Goal: Task Accomplishment & Management: Manage account settings

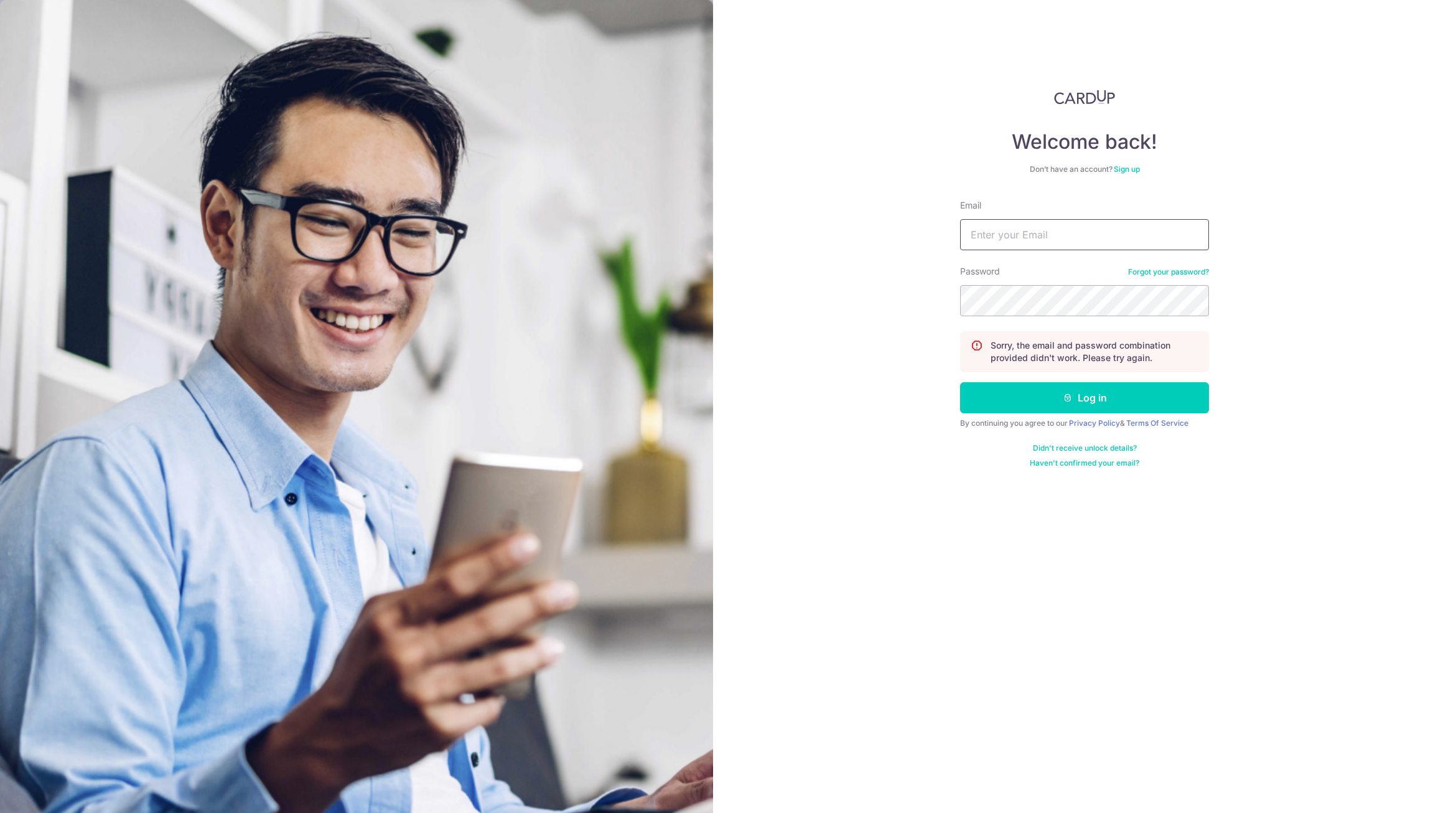
drag, startPoint x: 0, startPoint y: 0, endPoint x: 1070, endPoint y: 239, distance: 1096.4
click at [1070, 239] on input "Email" at bounding box center [1084, 235] width 248 height 31
type input "[PERSON_NAME][EMAIL_ADDRESS][PERSON_NAME][DOMAIN_NAME]"
click at [1019, 398] on button "Log in" at bounding box center [1084, 398] width 248 height 31
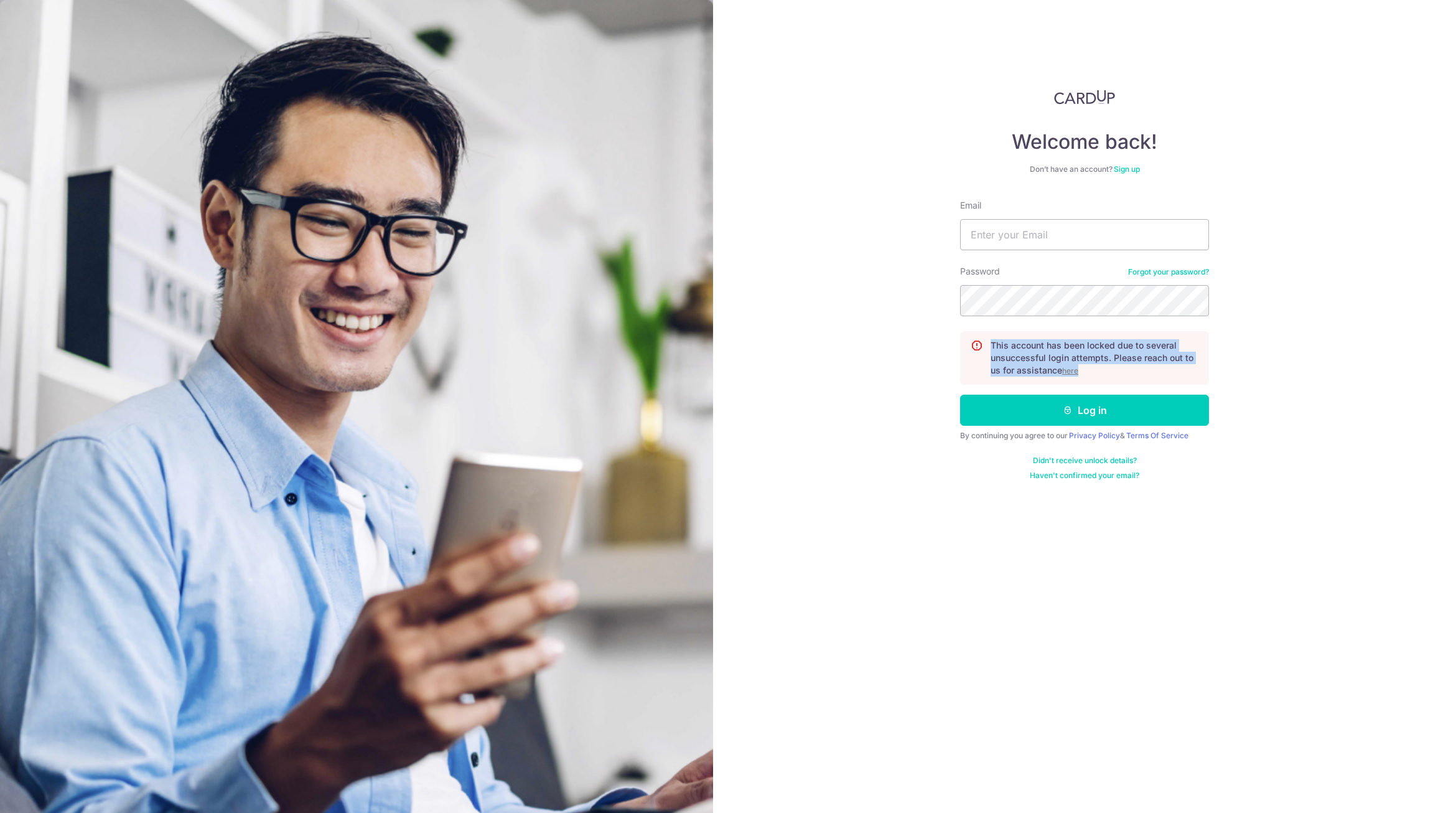
drag, startPoint x: 1116, startPoint y: 366, endPoint x: 974, endPoint y: 362, distance: 142.1
click at [974, 362] on div "This account has been locked due to several unsuccessful login attempts. Please…" at bounding box center [1084, 357] width 248 height 54
click at [1103, 458] on link "Didn't receive unlock details?" at bounding box center [1084, 461] width 104 height 10
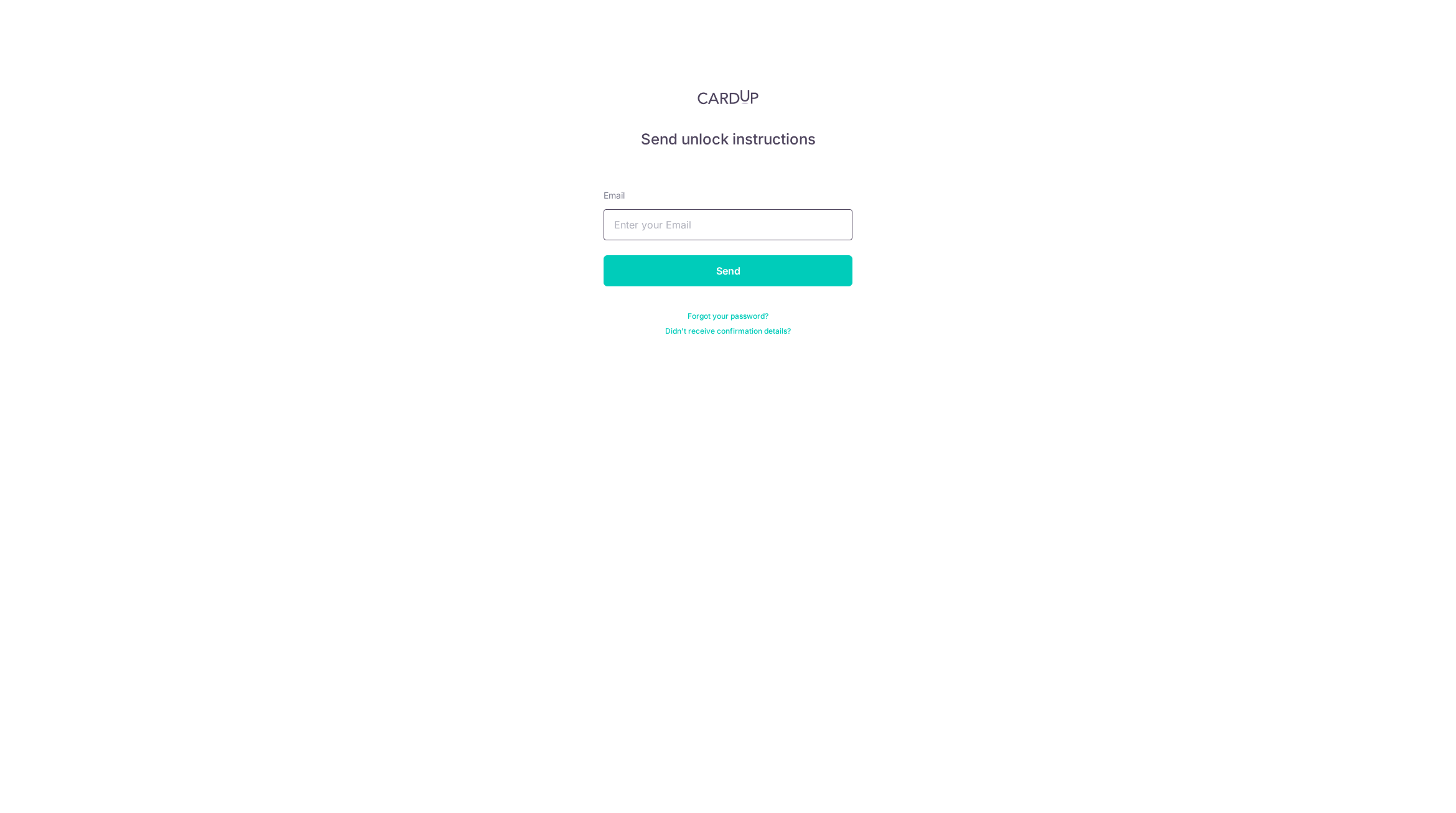
click at [746, 221] on input "text" at bounding box center [728, 225] width 248 height 31
type input "[PERSON_NAME][EMAIL_ADDRESS][PERSON_NAME][DOMAIN_NAME]"
click at [731, 276] on input "Send" at bounding box center [728, 271] width 248 height 31
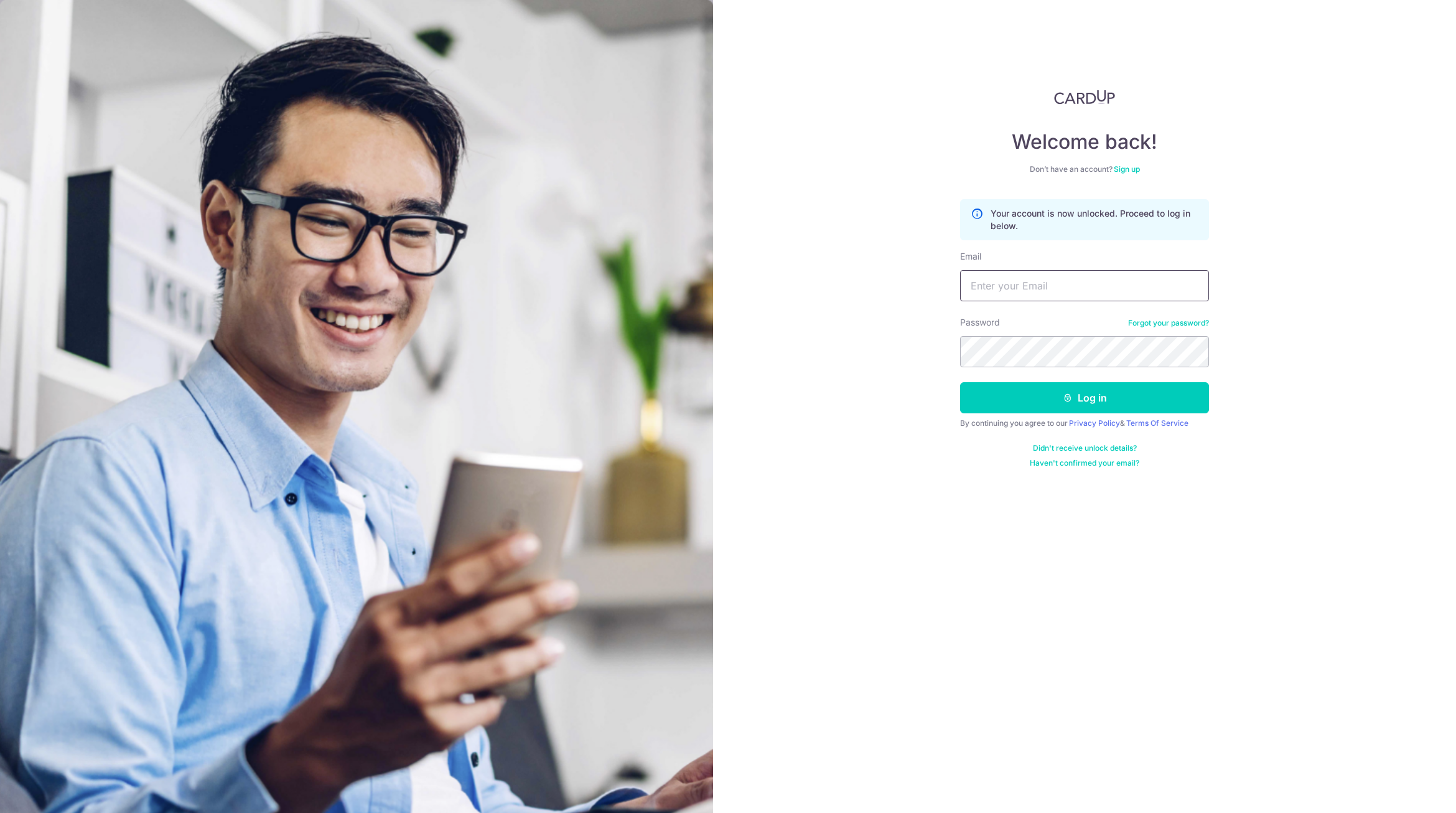
click at [1102, 275] on input "Email" at bounding box center [1084, 286] width 248 height 31
type input "[PERSON_NAME][EMAIL_ADDRESS][PERSON_NAME][DOMAIN_NAME]"
click at [1010, 396] on button "Log in" at bounding box center [1084, 398] width 248 height 31
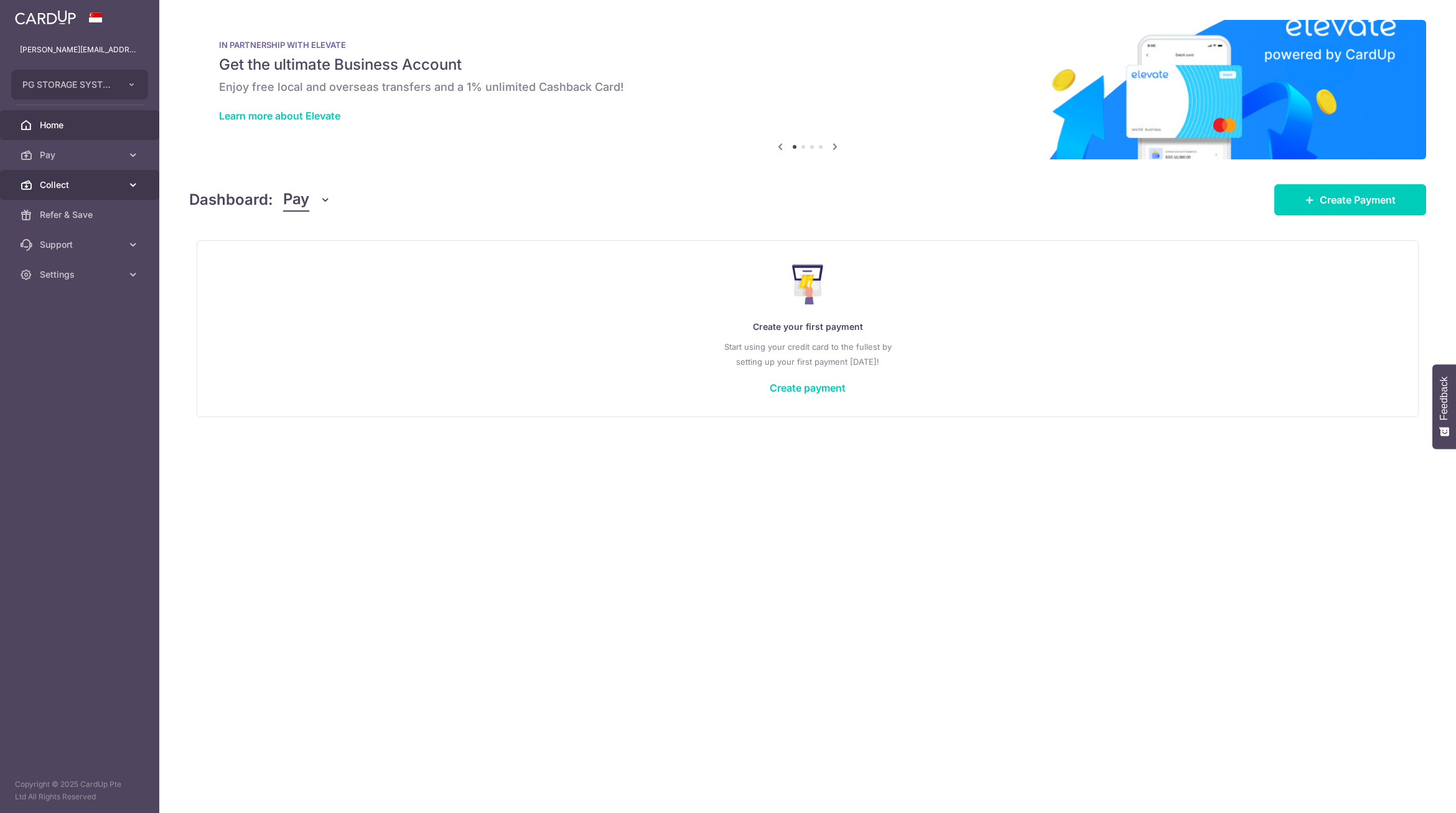
click at [81, 196] on link "Collect" at bounding box center [79, 185] width 159 height 30
click at [78, 211] on span "Dashboard" at bounding box center [81, 214] width 82 height 13
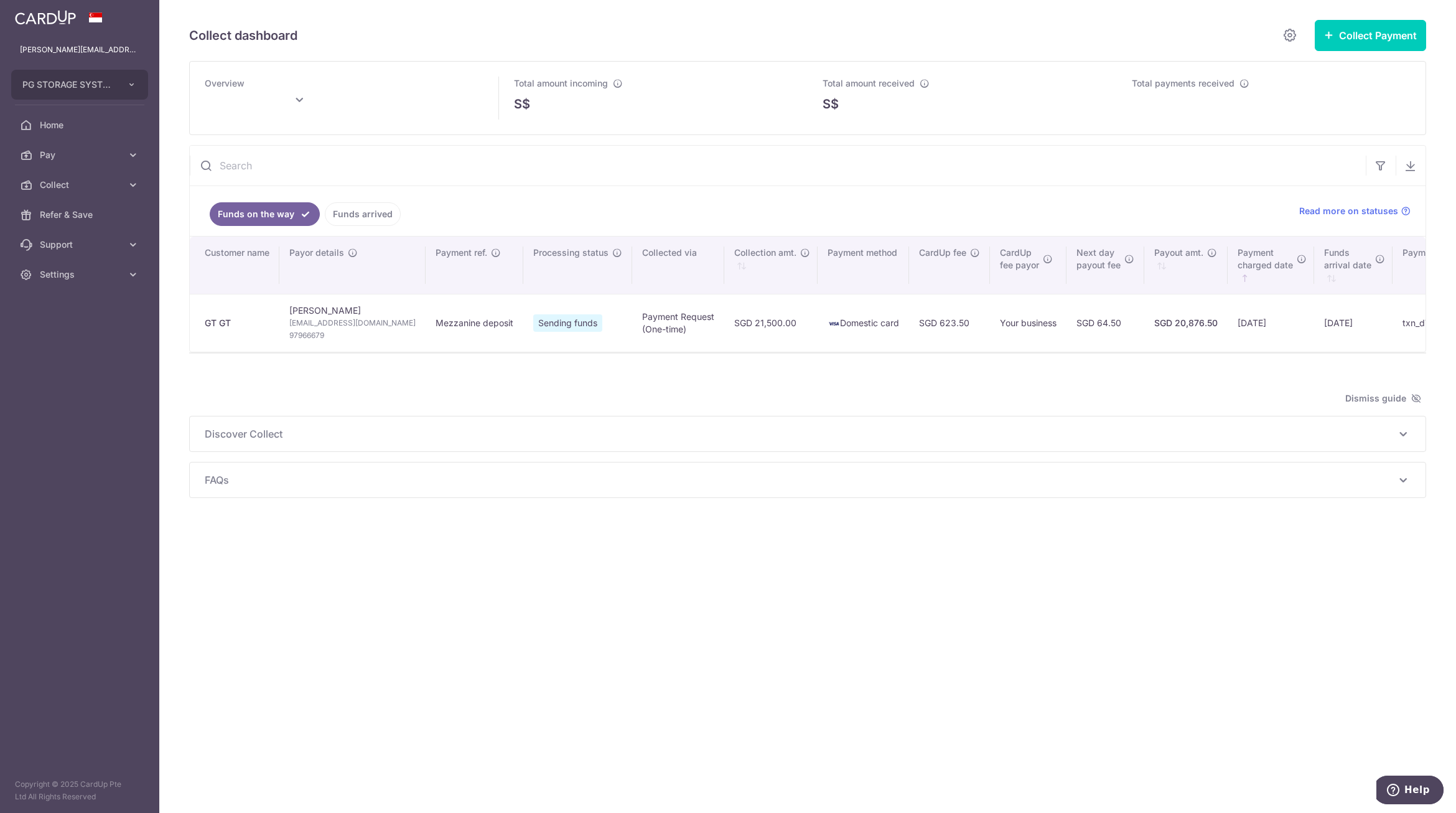
scroll to position [0, 86]
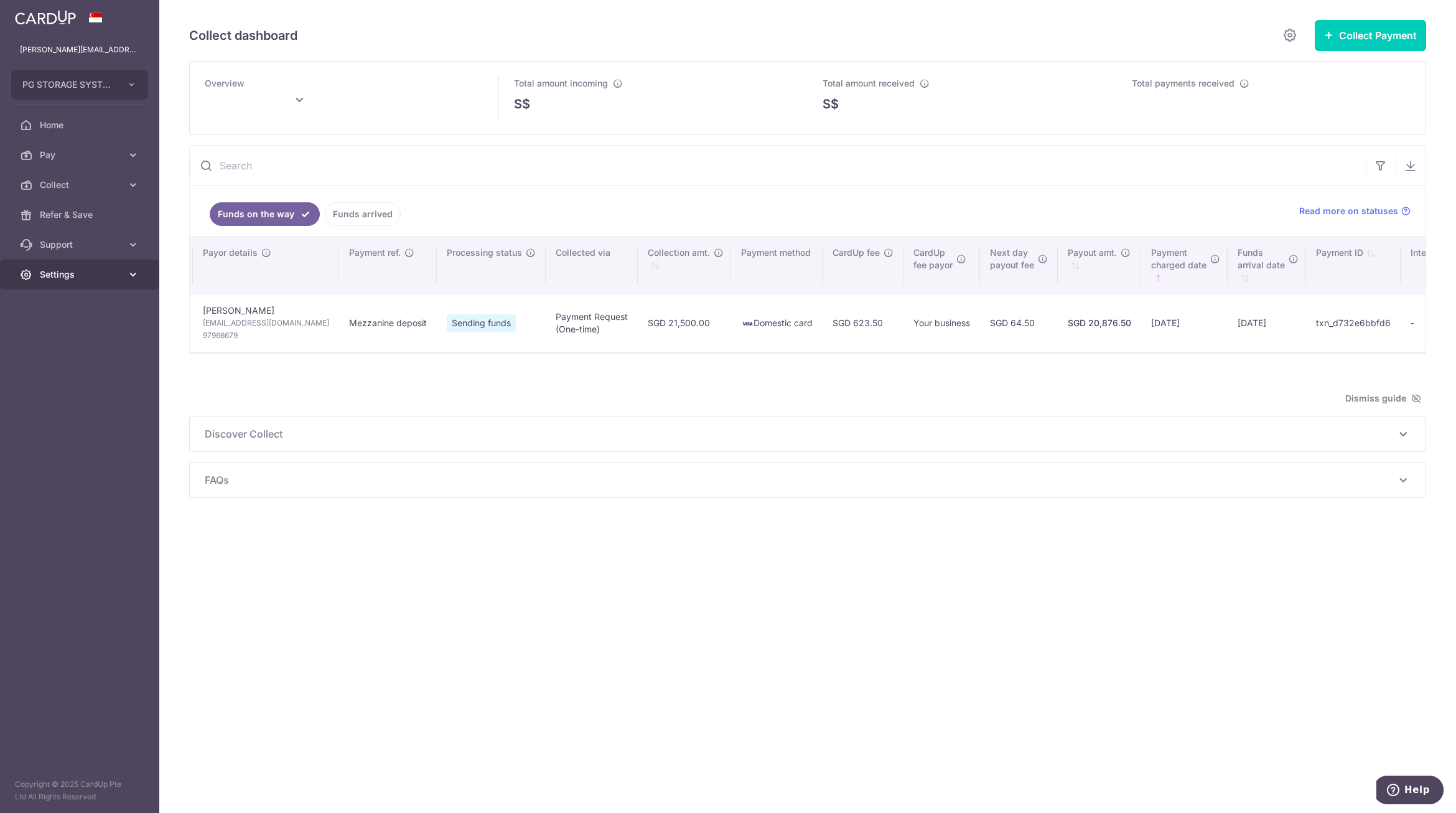
click at [83, 282] on link "Settings" at bounding box center [79, 274] width 159 height 30
click at [74, 302] on span "Account" at bounding box center [81, 304] width 82 height 13
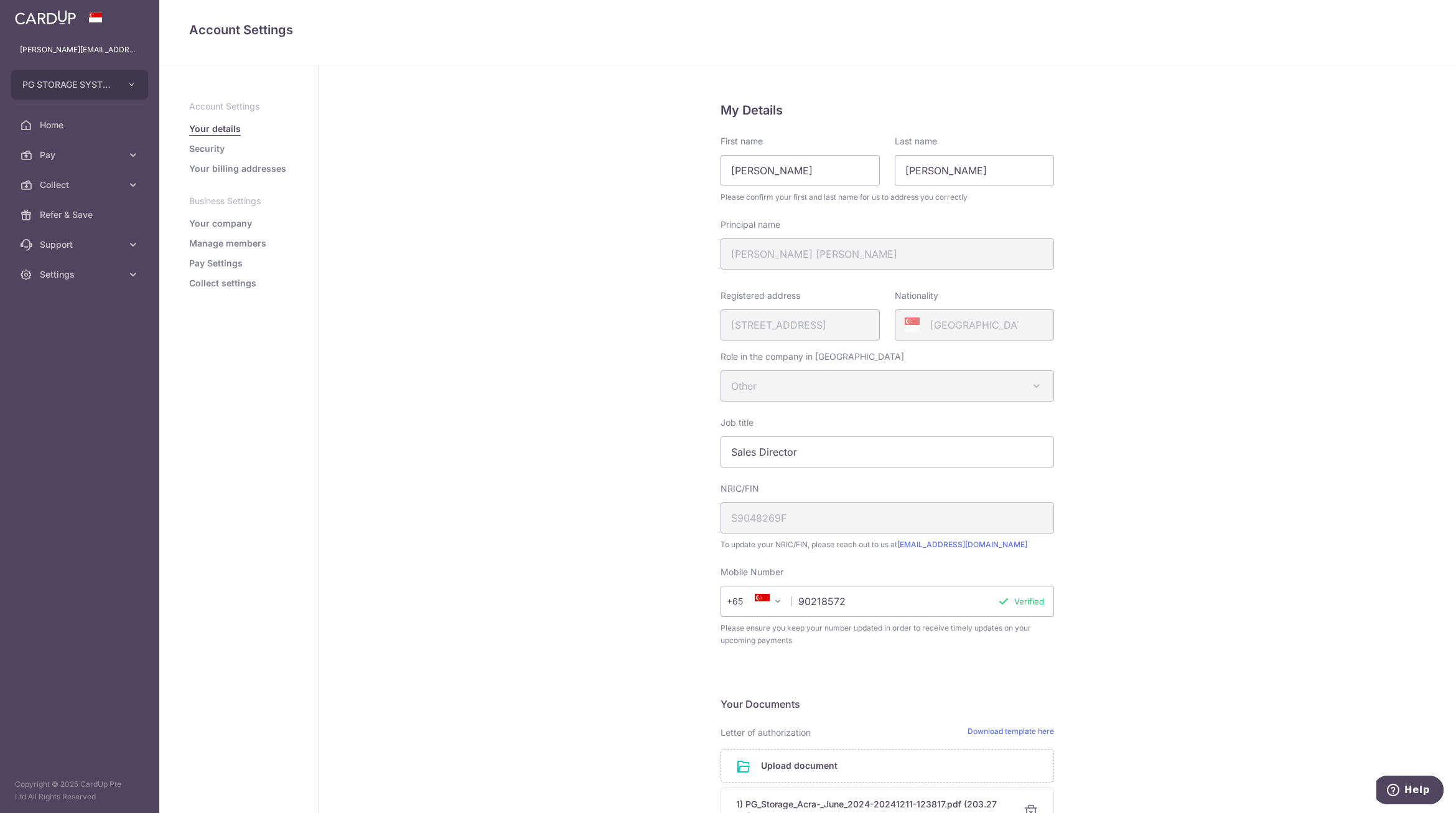
click at [234, 286] on link "Collect settings" at bounding box center [222, 283] width 67 height 13
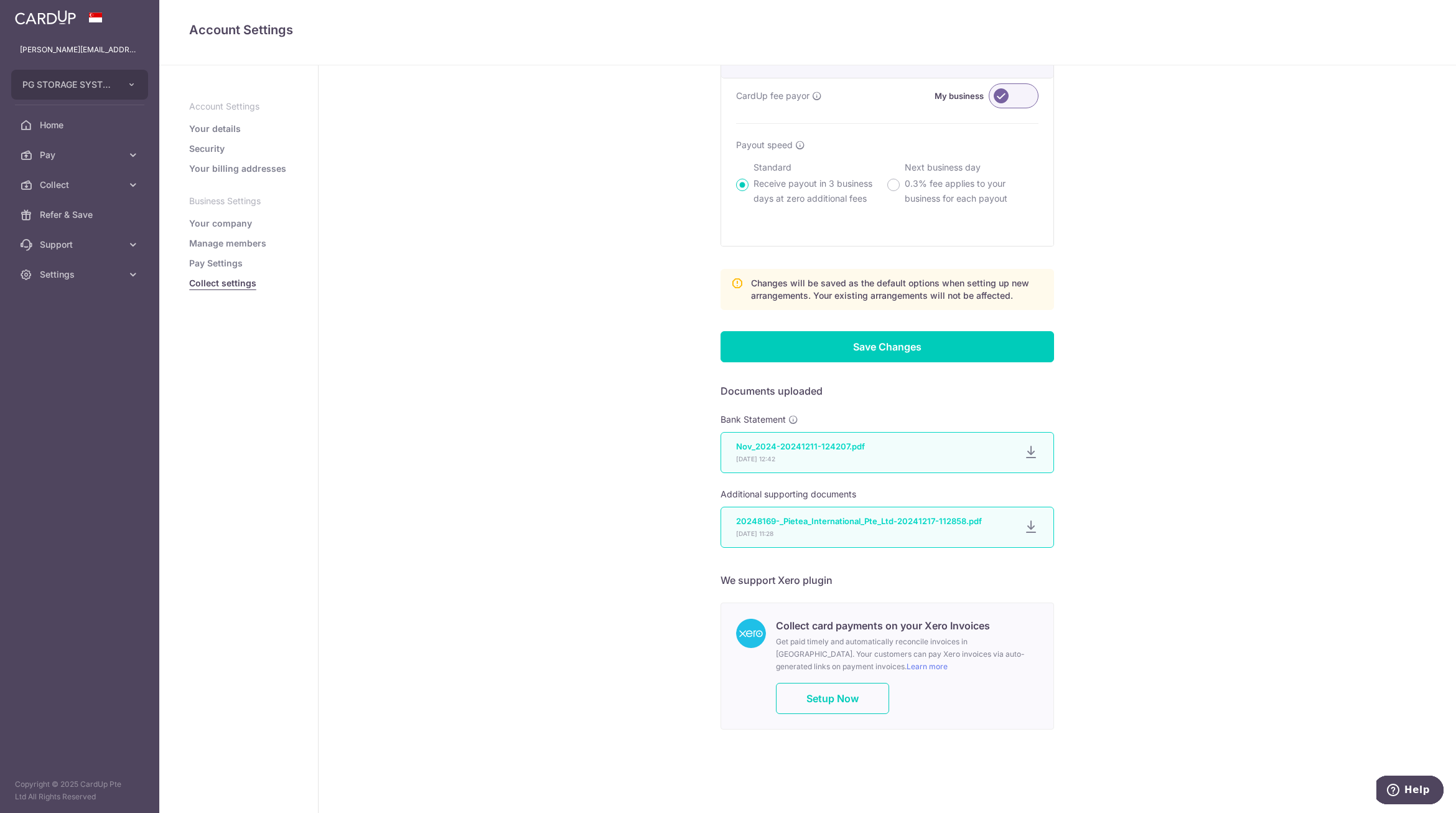
scroll to position [446, 0]
click at [74, 261] on link "Settings" at bounding box center [79, 274] width 159 height 30
click at [70, 326] on link "Logout" at bounding box center [79, 334] width 159 height 30
